Goal: Communication & Community: Participate in discussion

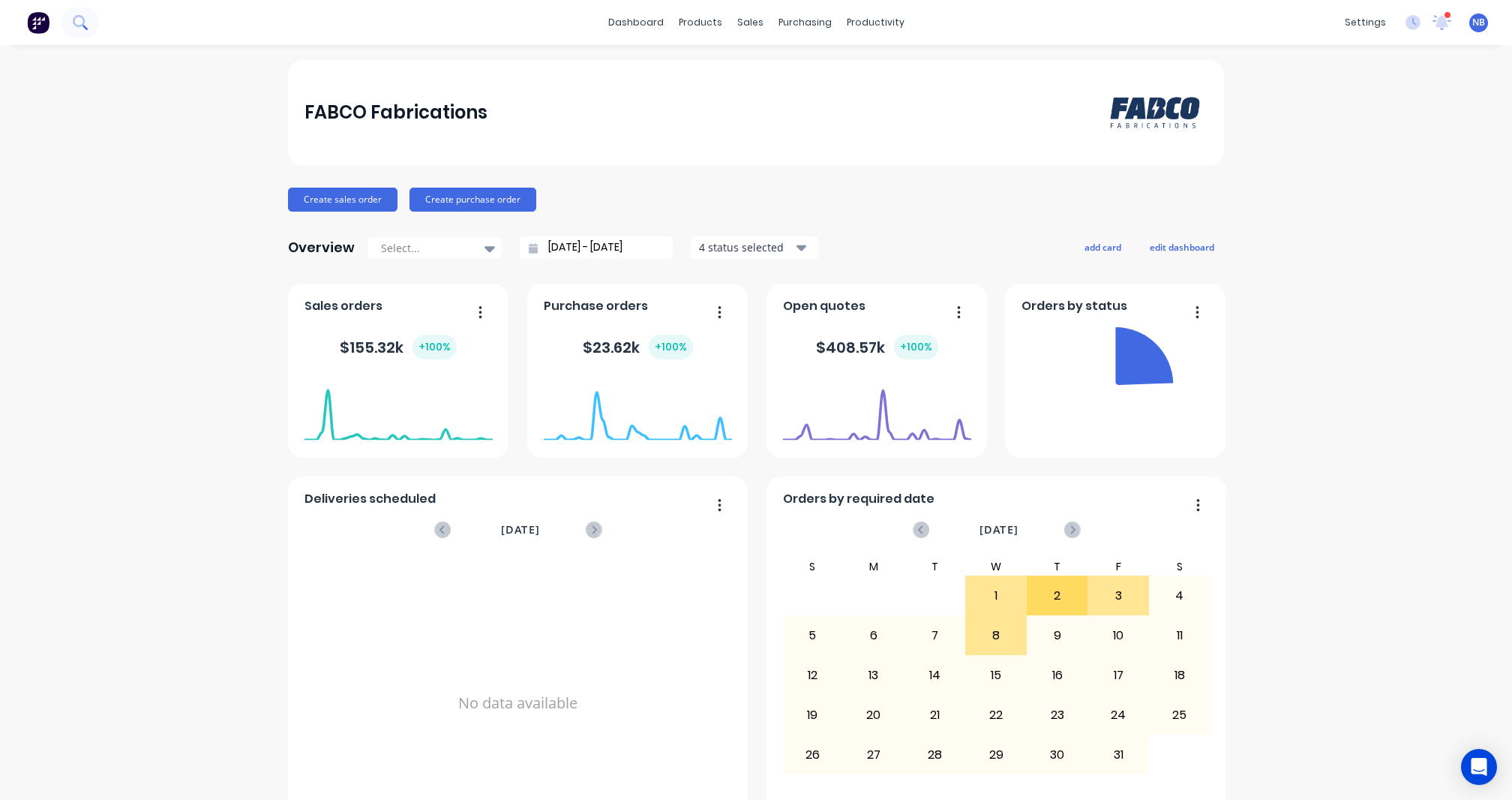
click at [93, 33] on button at bounding box center [80, 23] width 38 height 30
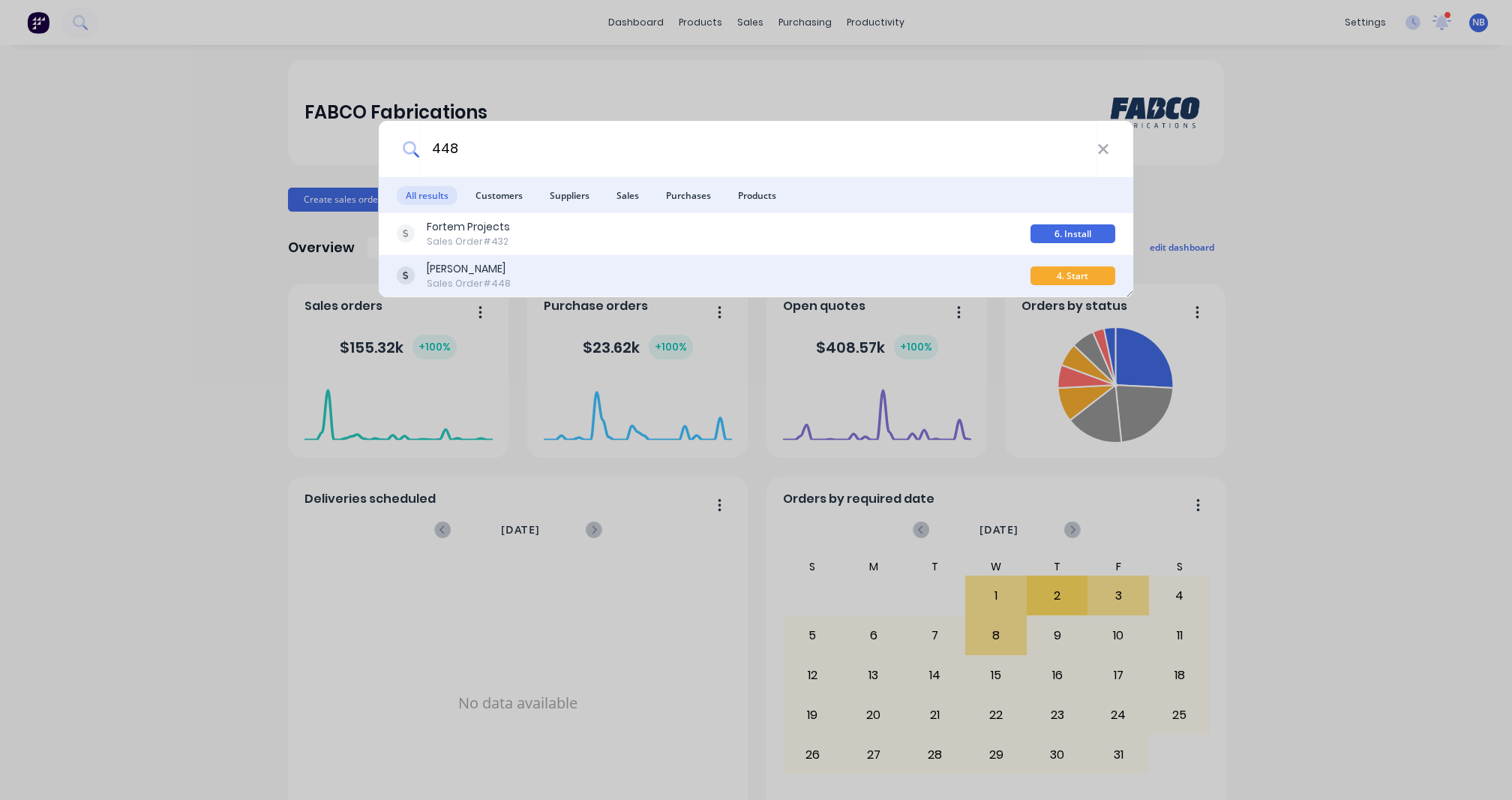
type input "448"
click at [468, 272] on div "[PERSON_NAME]" at bounding box center [469, 269] width 84 height 16
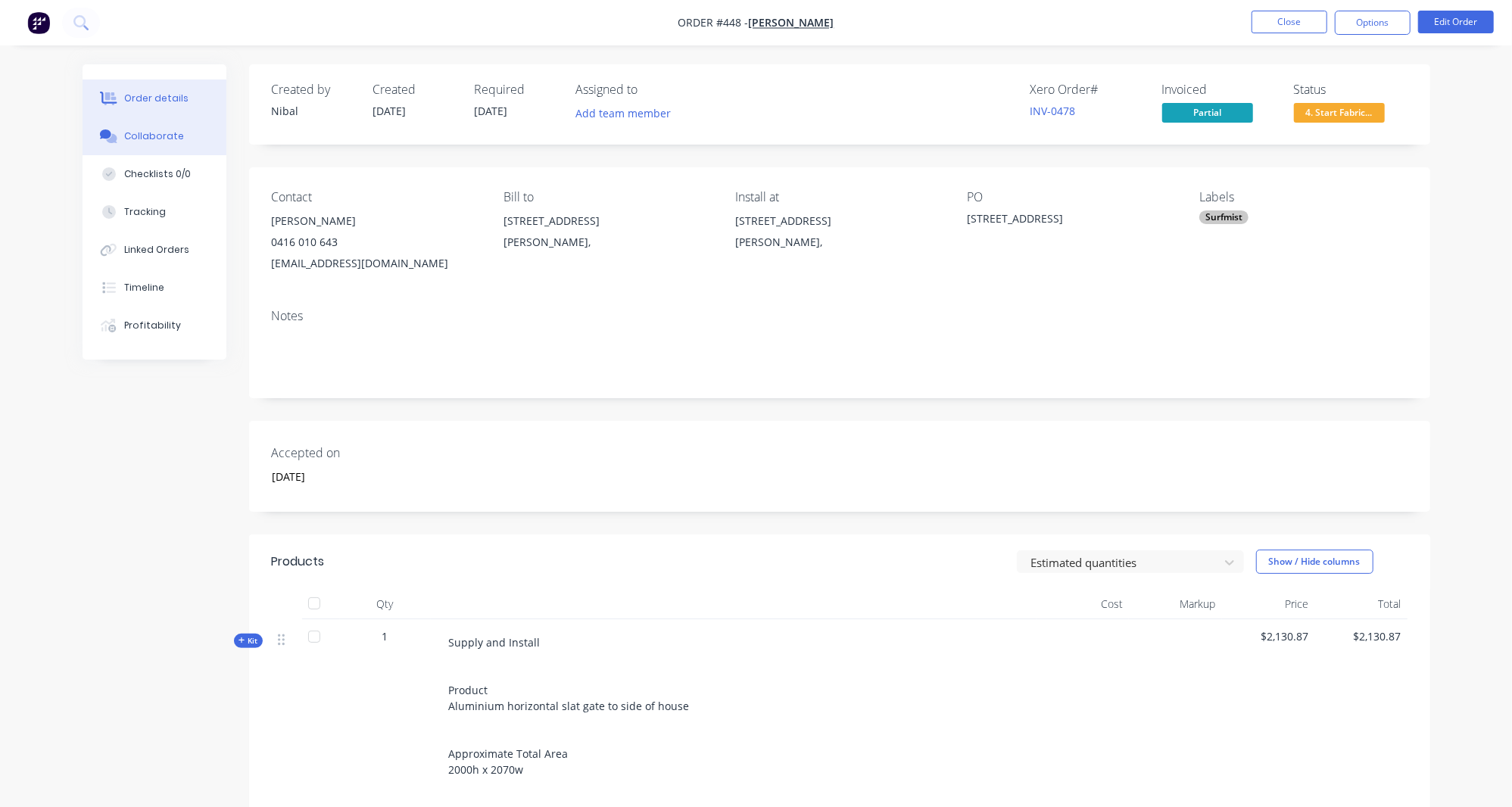
click at [150, 143] on div "Collaborate" at bounding box center [154, 135] width 60 height 13
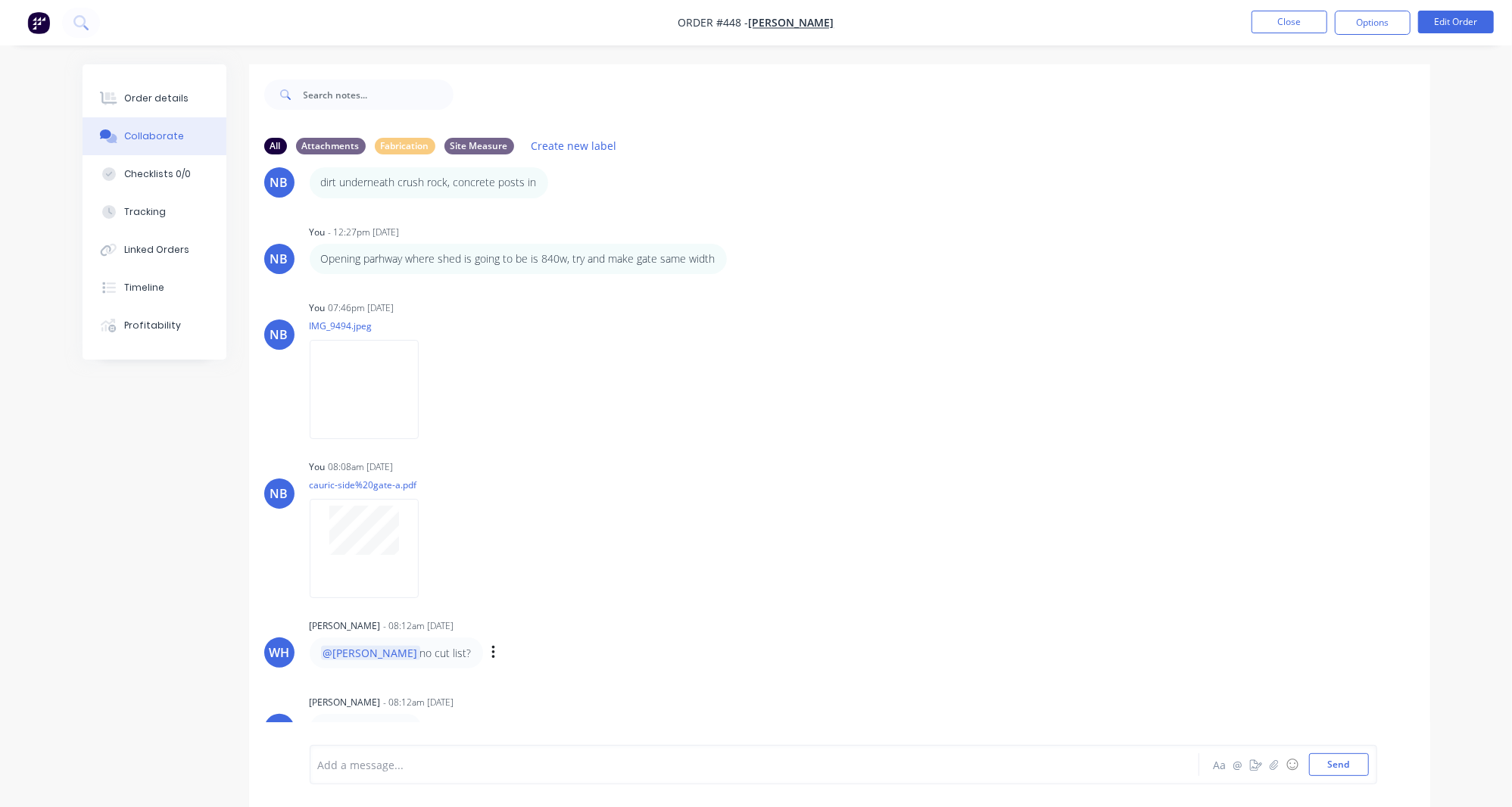
scroll to position [485, 0]
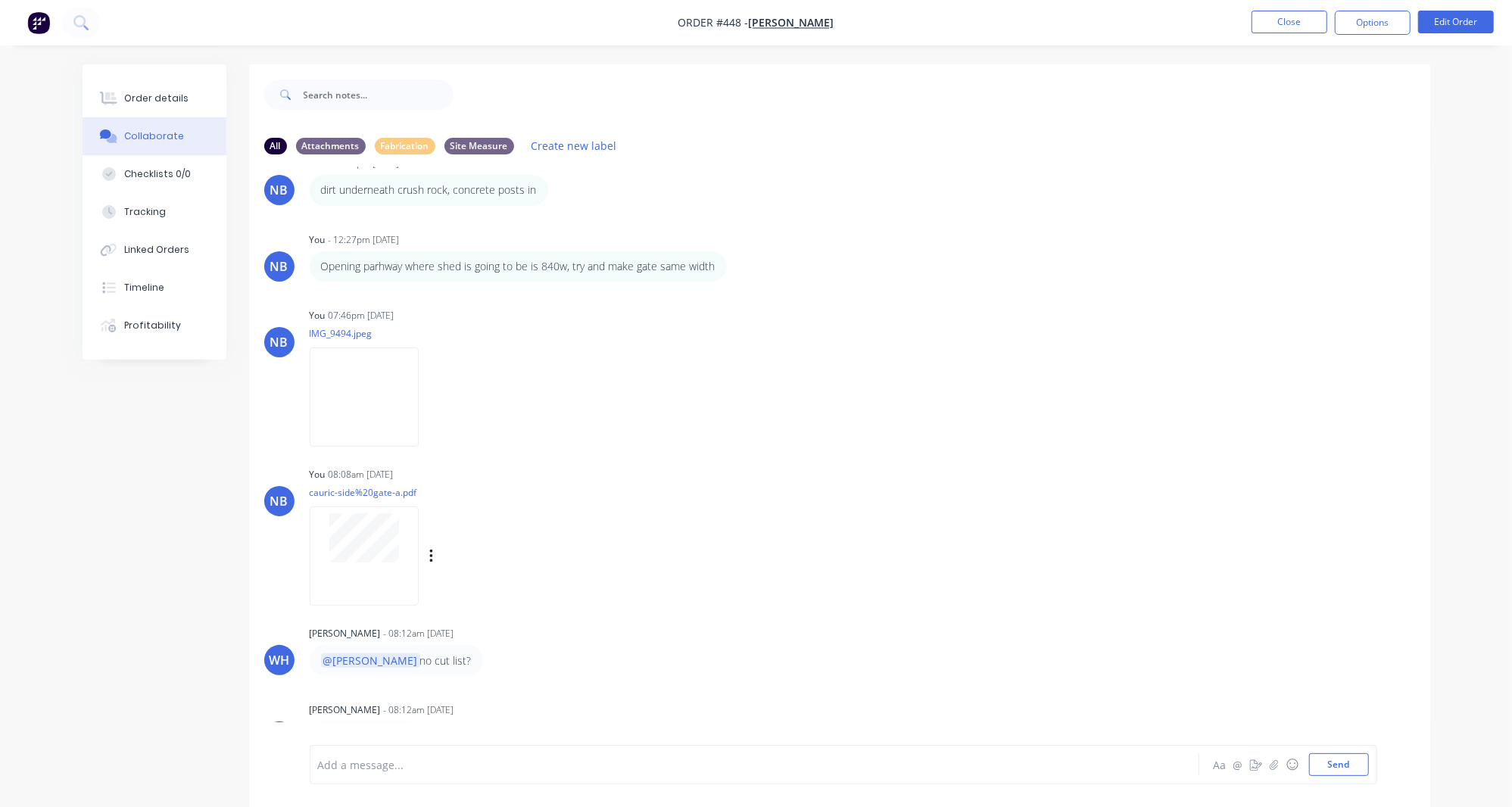
click at [435, 567] on button "button" at bounding box center [431, 557] width 6 height 22
click at [498, 631] on button "Delete" at bounding box center [532, 631] width 170 height 34
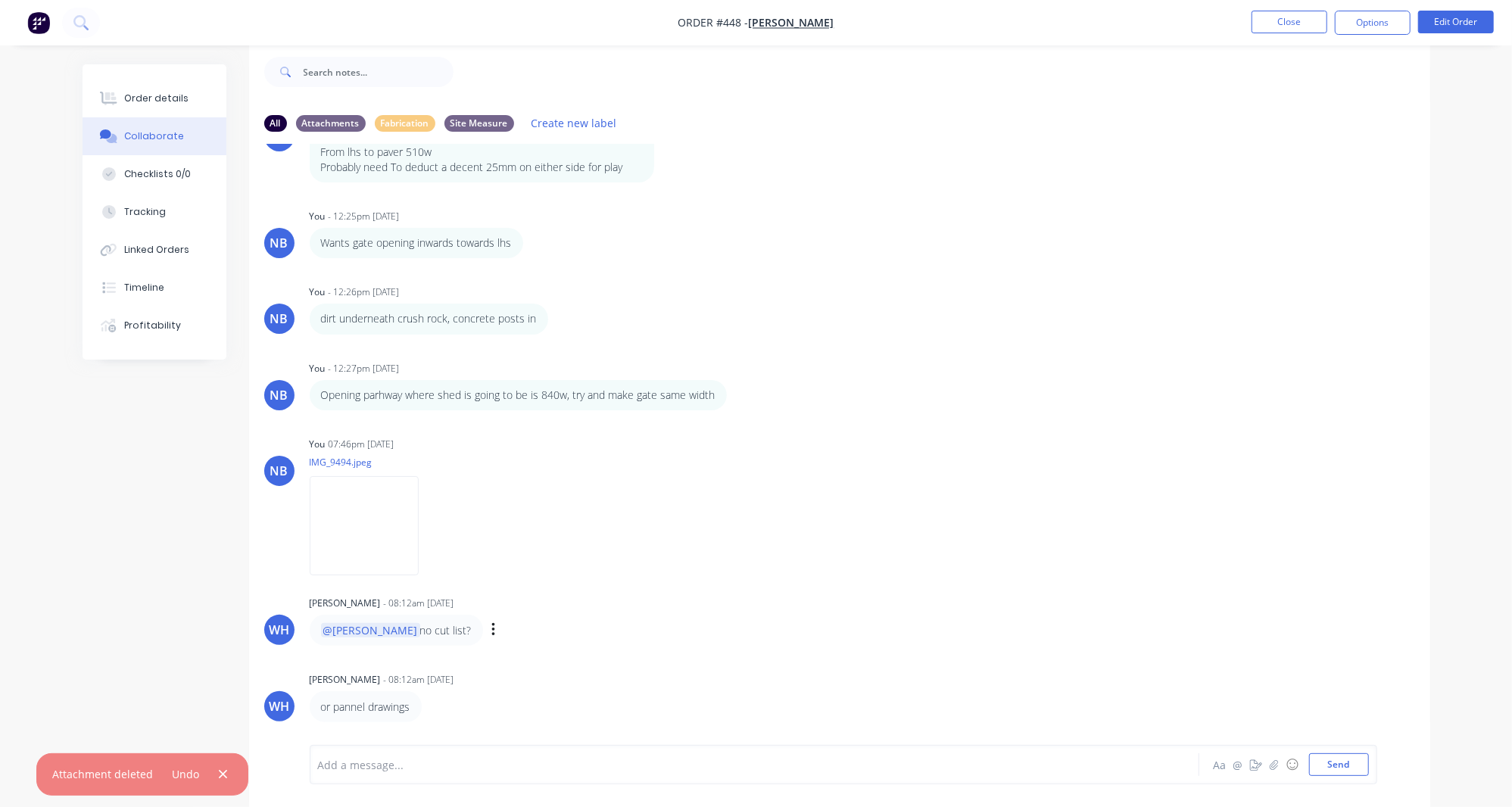
scroll to position [23, 0]
click at [1273, 767] on icon "button" at bounding box center [1273, 765] width 9 height 11
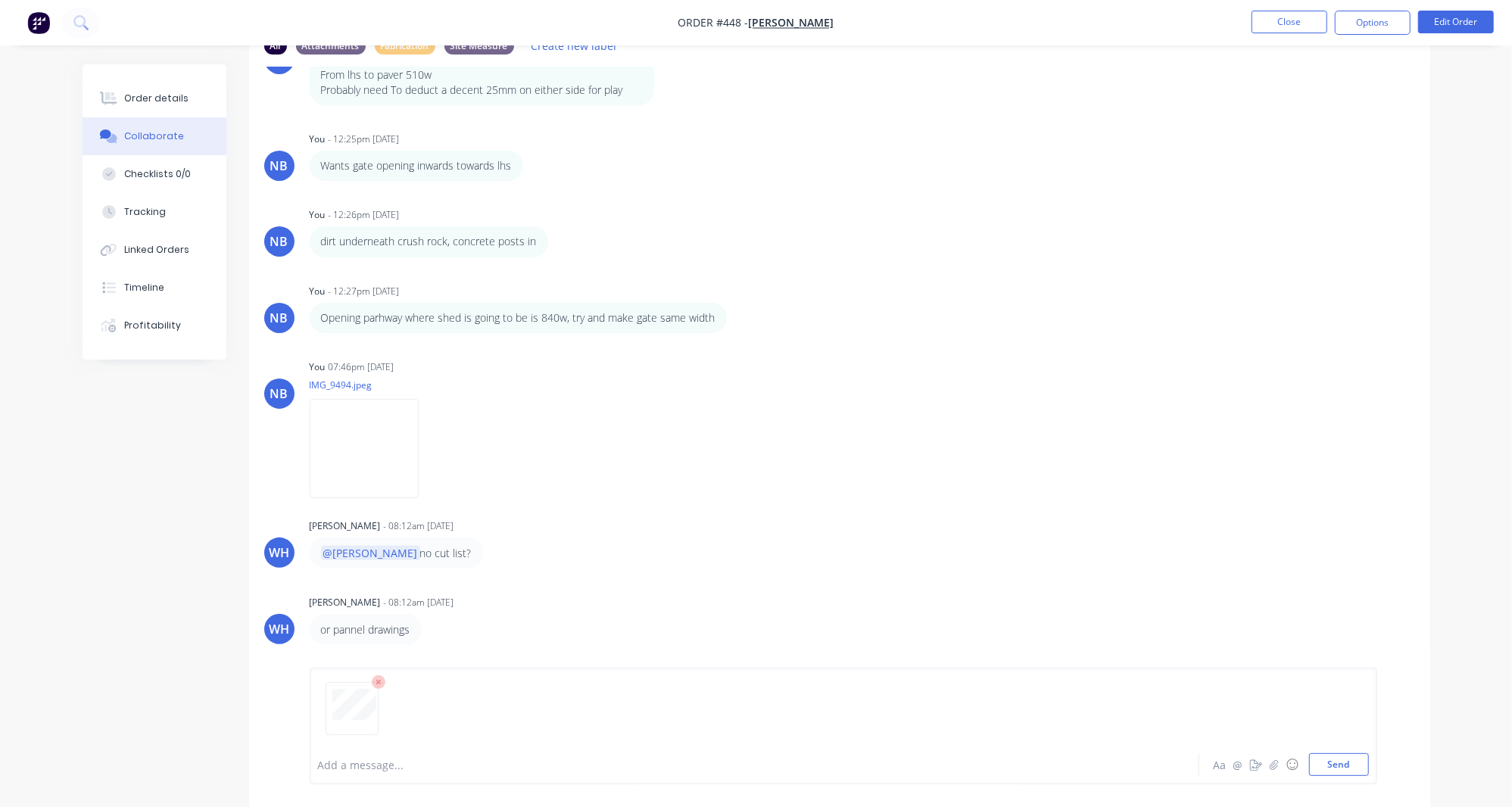
scroll to position [100, 0]
click at [428, 749] on div at bounding box center [843, 714] width 1051 height 77
click at [1354, 767] on button "Send" at bounding box center [1339, 765] width 60 height 23
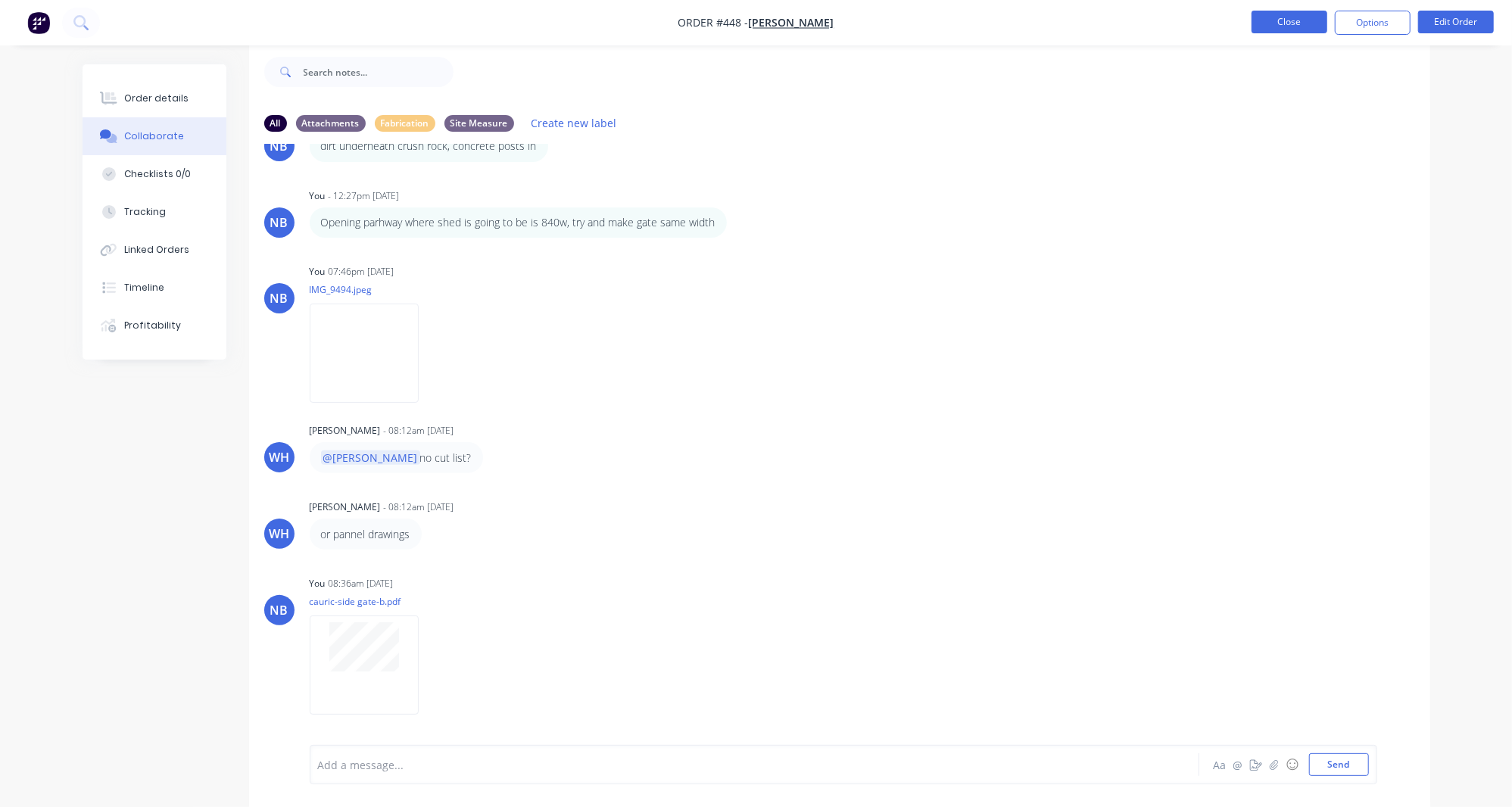
scroll to position [524, 0]
click at [1291, 22] on button "Close" at bounding box center [1290, 22] width 76 height 23
